Goal: Task Accomplishment & Management: Manage account settings

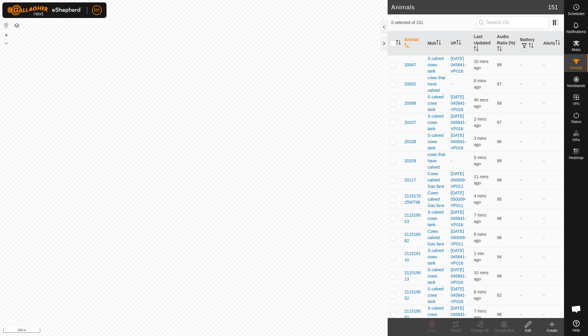
scroll to position [52, 0]
click at [501, 326] on icon at bounding box center [503, 324] width 7 height 7
click at [513, 311] on link "Remove from Mob" at bounding box center [521, 311] width 59 height 12
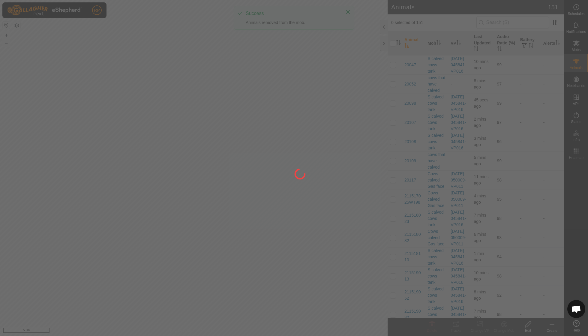
checkbox input "false"
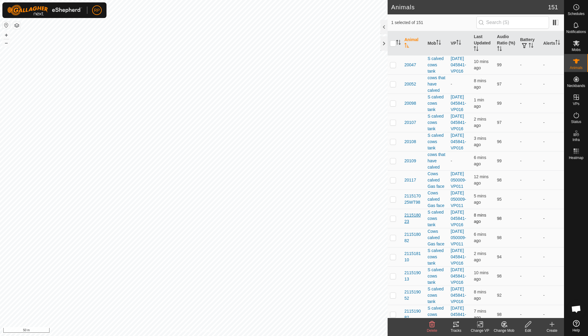
checkbox input "true"
click at [578, 45] on icon at bounding box center [576, 43] width 7 height 6
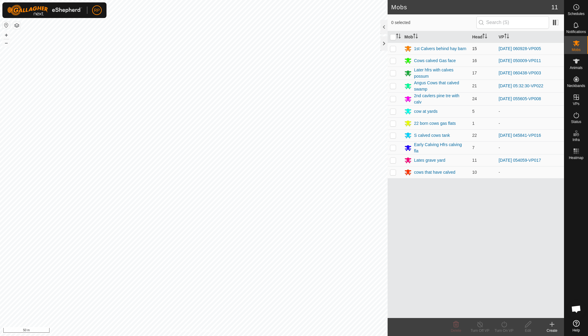
click at [395, 49] on p-checkbox at bounding box center [393, 48] width 6 height 5
checkbox input "true"
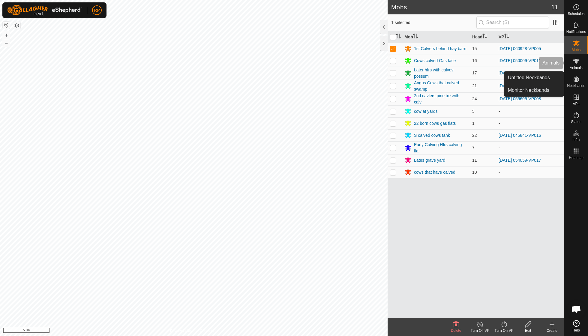
click at [576, 64] on icon at bounding box center [575, 61] width 7 height 7
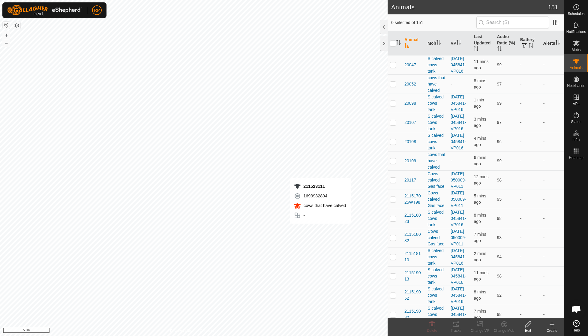
checkbox input "true"
click at [503, 325] on icon at bounding box center [503, 324] width 7 height 7
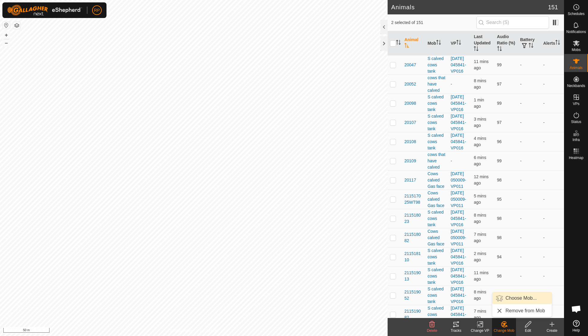
click at [510, 297] on link "Choose Mob..." at bounding box center [521, 298] width 59 height 12
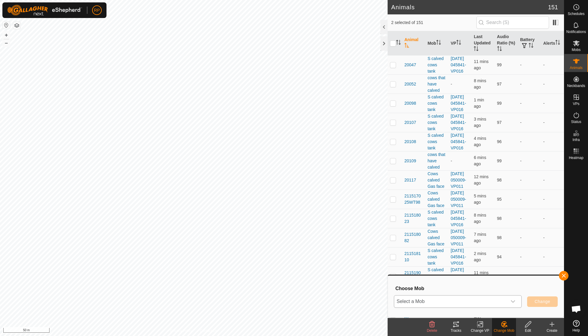
click at [517, 303] on div "dropdown trigger" at bounding box center [513, 301] width 12 height 12
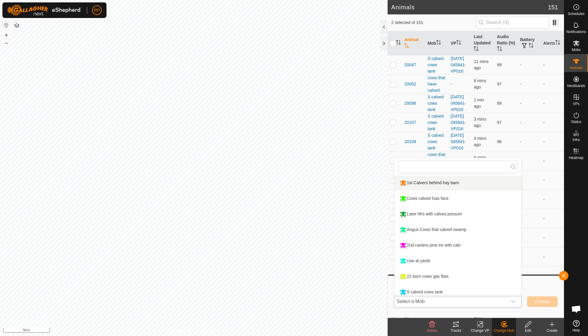
click at [428, 180] on li "1st Calvers behind hay barn" at bounding box center [457, 182] width 127 height 15
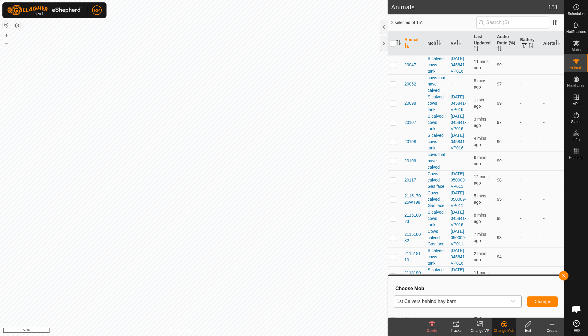
click at [535, 301] on span "Change" at bounding box center [542, 301] width 16 height 5
checkbox input "false"
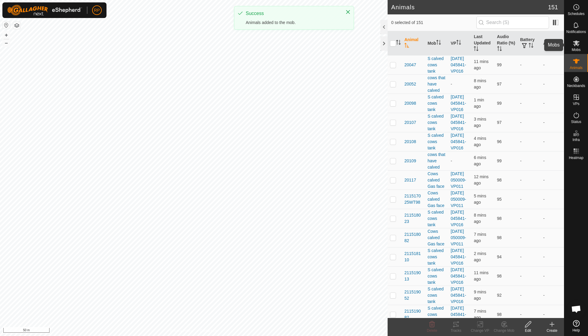
click at [573, 45] on icon at bounding box center [575, 43] width 7 height 7
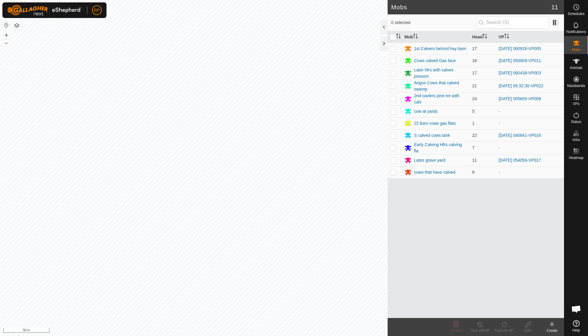
click at [393, 49] on p-checkbox at bounding box center [393, 48] width 6 height 5
checkbox input "true"
click at [504, 327] on icon at bounding box center [503, 324] width 5 height 6
click at [506, 315] on link "Now" at bounding box center [521, 311] width 59 height 12
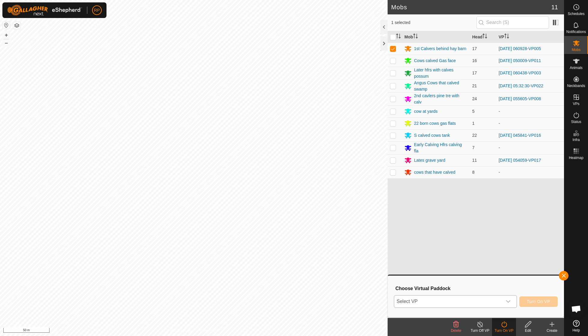
click at [511, 300] on div "dropdown trigger" at bounding box center [508, 301] width 12 height 12
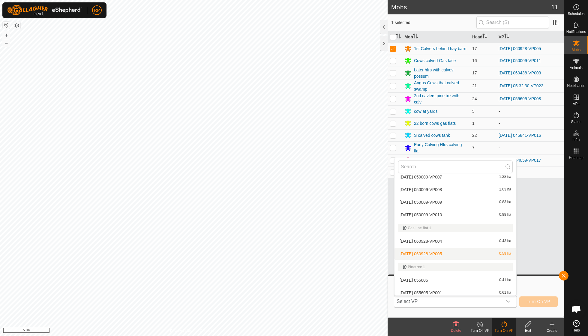
scroll to position [303, 0]
click at [441, 249] on li "[DATE] 060928-VP005 0.59 ha" at bounding box center [455, 253] width 122 height 12
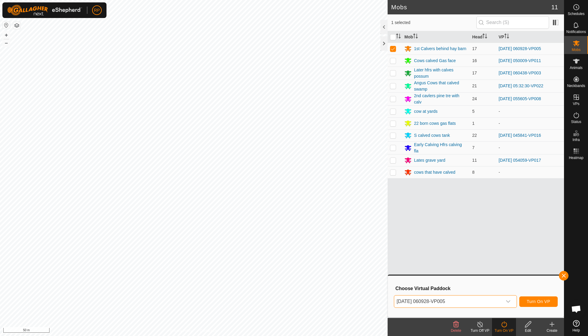
click at [535, 299] on button "Turn On VP" at bounding box center [538, 301] width 38 height 10
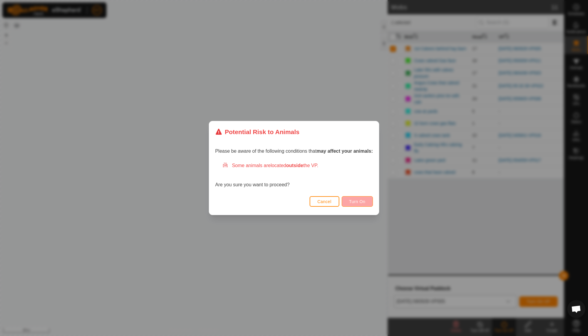
click at [356, 199] on span "Turn On" at bounding box center [357, 201] width 16 height 5
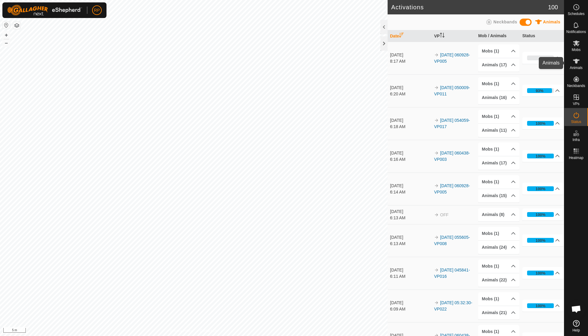
click at [576, 66] on span "Animals" at bounding box center [575, 68] width 13 height 4
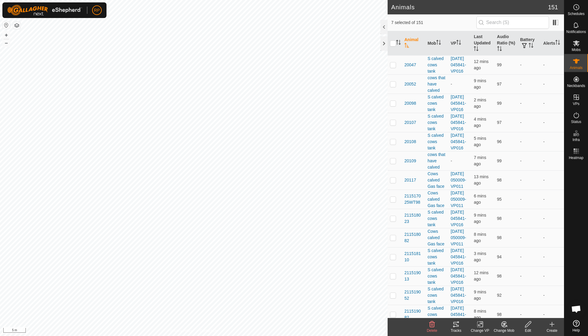
click at [502, 327] on icon at bounding box center [503, 324] width 7 height 7
click at [511, 298] on link "Choose Mob..." at bounding box center [521, 298] width 59 height 12
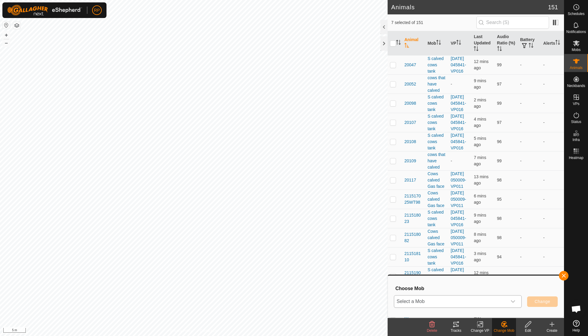
click at [516, 301] on div "dropdown trigger" at bounding box center [513, 301] width 12 height 12
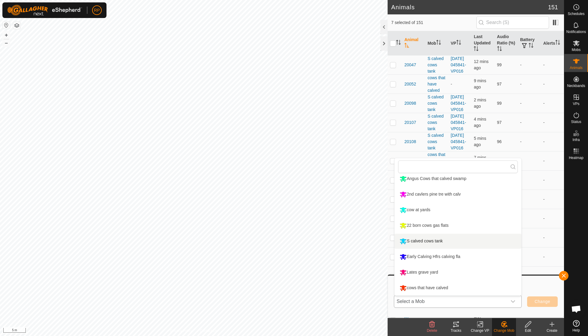
scroll to position [51, 0]
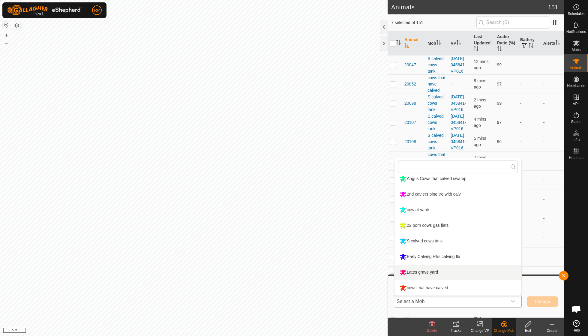
click at [439, 272] on li "Lates grave yard" at bounding box center [457, 272] width 127 height 15
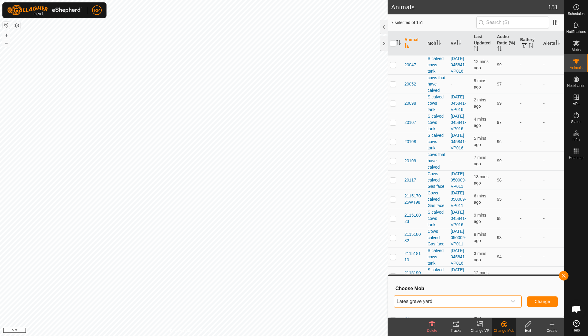
click at [537, 304] on span "Change" at bounding box center [542, 301] width 16 height 5
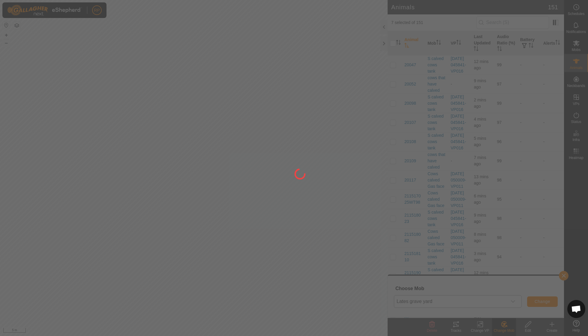
checkbox input "false"
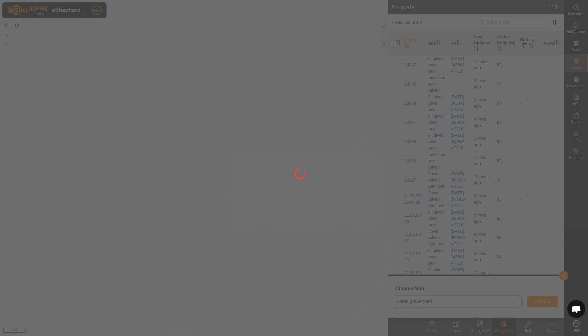
checkbox input "false"
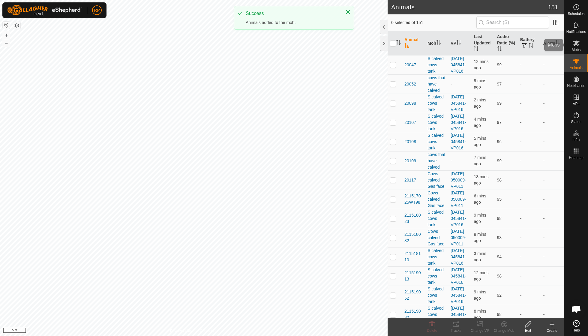
click at [574, 43] on icon at bounding box center [575, 43] width 7 height 7
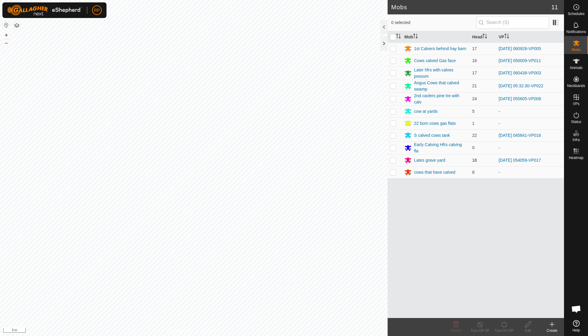
click at [392, 158] on p-checkbox at bounding box center [393, 160] width 6 height 5
checkbox input "true"
click at [501, 324] on icon at bounding box center [503, 324] width 7 height 7
click at [503, 314] on link "Now" at bounding box center [521, 311] width 59 height 12
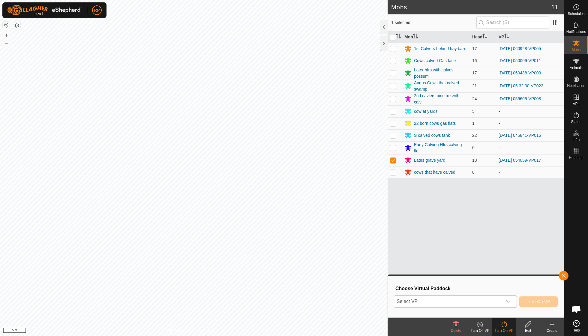
click at [507, 303] on icon "dropdown trigger" at bounding box center [508, 301] width 5 height 5
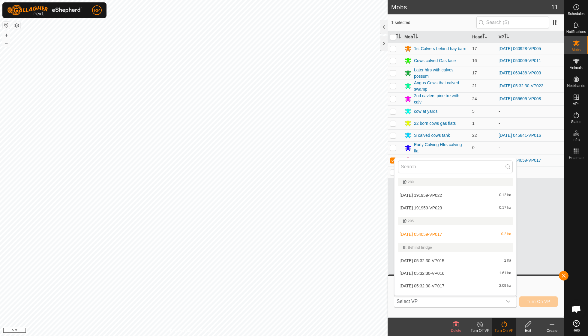
scroll to position [7, 0]
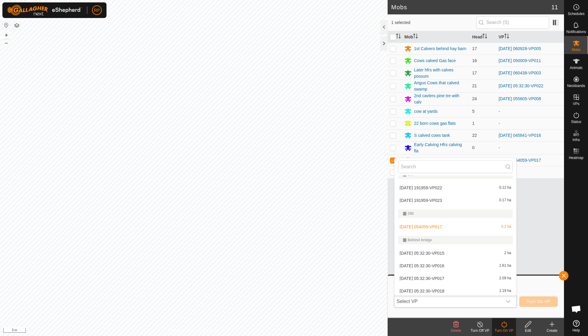
click at [442, 227] on li "[DATE] 054059-VP017 0.2 ha" at bounding box center [455, 227] width 122 height 12
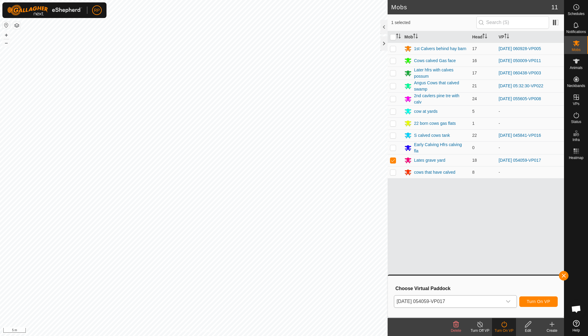
click at [538, 303] on span "Turn On VP" at bounding box center [537, 301] width 23 height 5
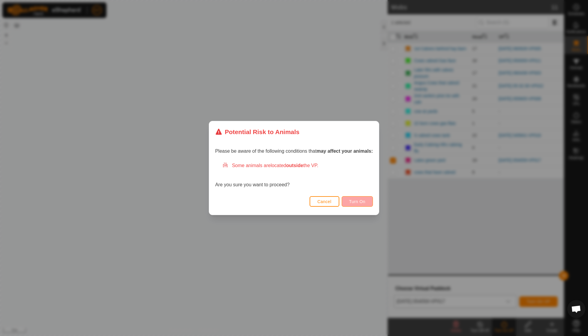
click at [355, 204] on button "Turn On" at bounding box center [356, 201] width 31 height 10
